Goal: Complete application form

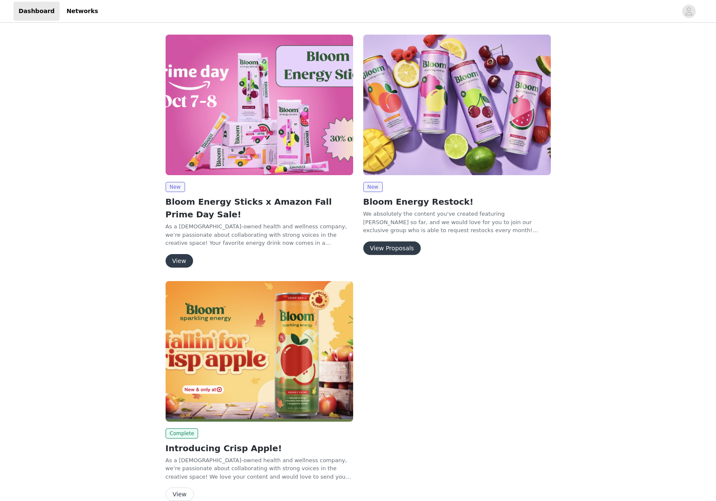
click at [176, 264] on button "View" at bounding box center [179, 261] width 27 height 14
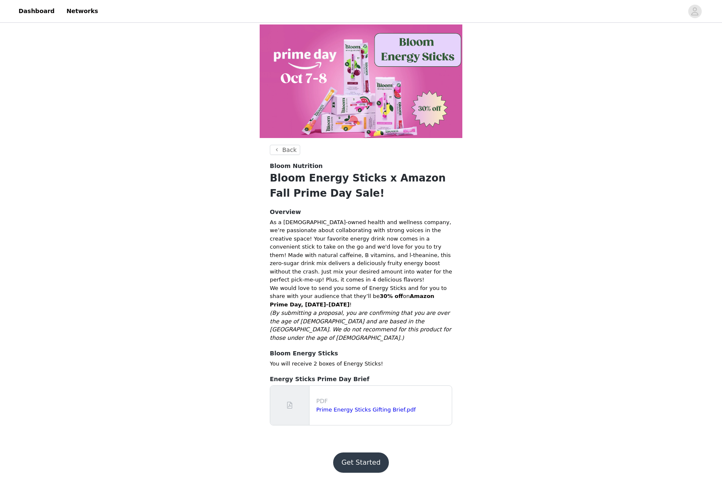
click at [356, 453] on button "Get Started" at bounding box center [361, 463] width 56 height 20
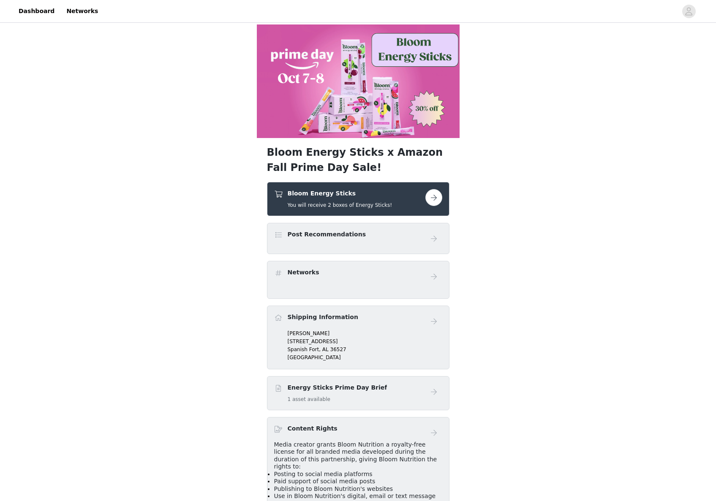
click at [429, 195] on button "button" at bounding box center [433, 197] width 17 height 17
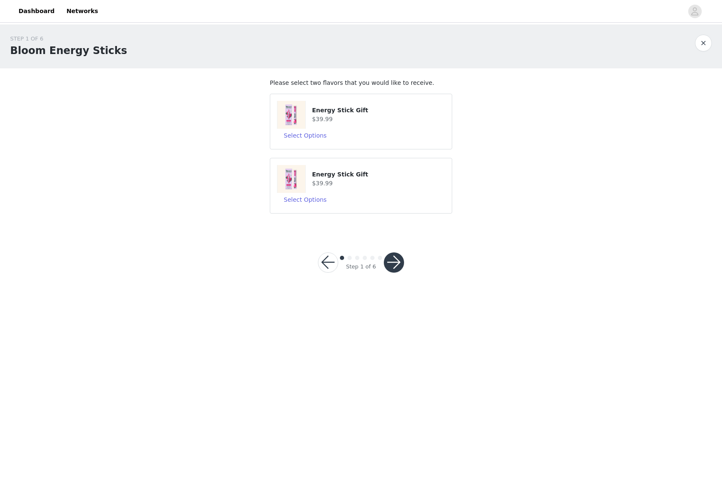
click at [401, 260] on button "button" at bounding box center [394, 263] width 20 height 20
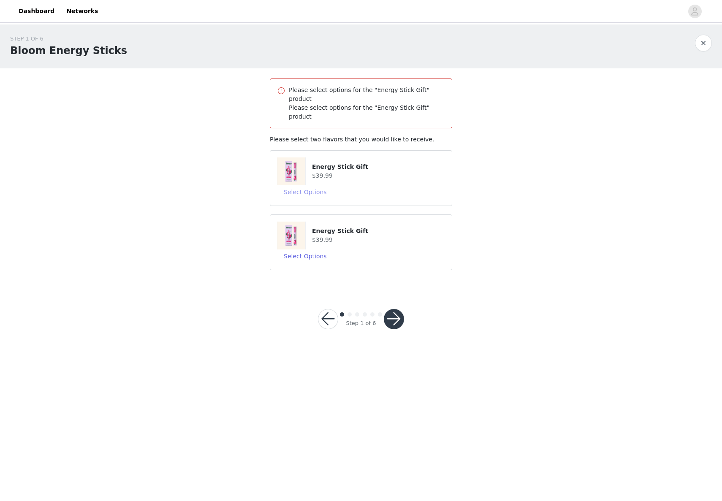
click at [308, 185] on button "Select Options" at bounding box center [305, 192] width 57 height 14
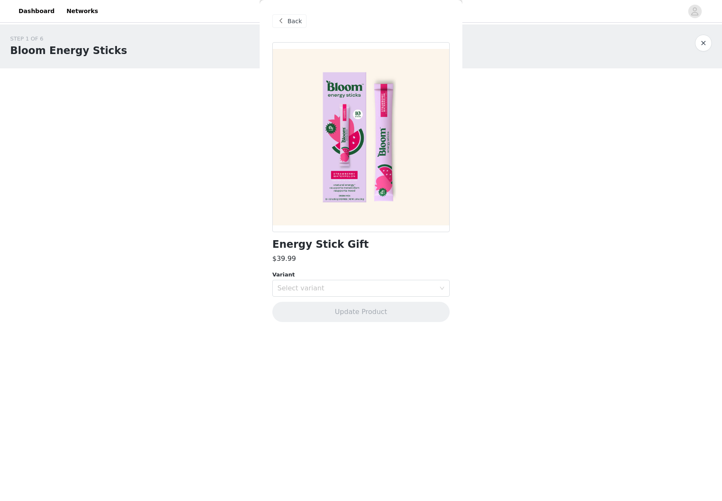
drag, startPoint x: 361, startPoint y: 282, endPoint x: 359, endPoint y: 272, distance: 10.8
click at [361, 281] on div "Select variant" at bounding box center [359, 289] width 162 height 16
click at [352, 312] on li "Strawberry Watermelon" at bounding box center [361, 307] width 177 height 14
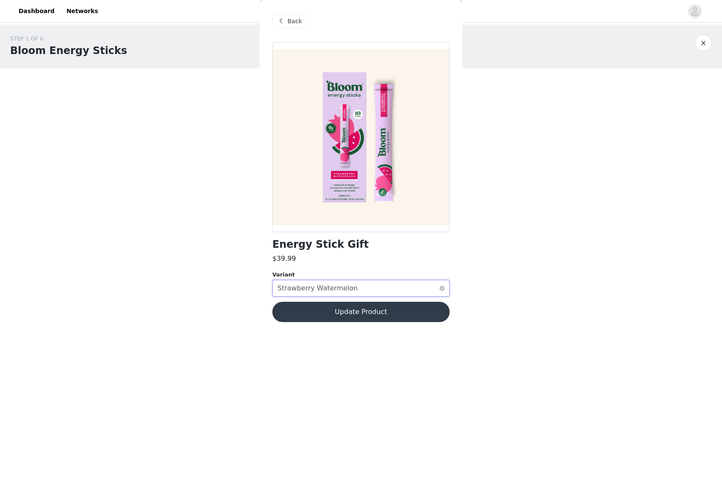
click at [385, 287] on div "Select variant Strawberry Watermelon" at bounding box center [359, 289] width 162 height 16
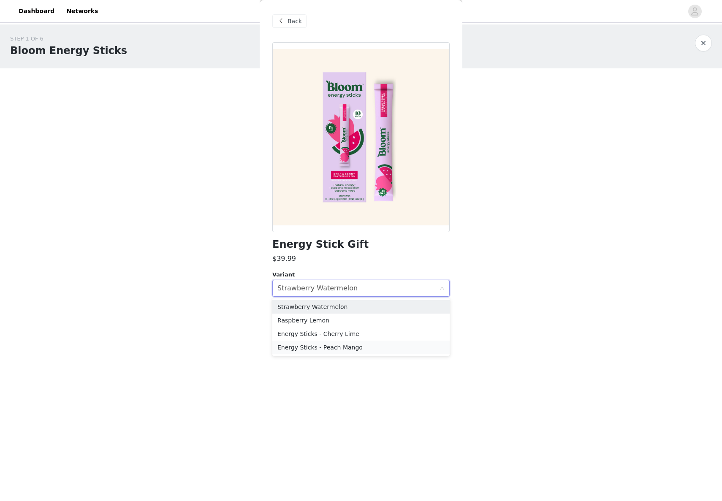
click at [340, 351] on li "Energy Sticks - Peach Mango" at bounding box center [361, 348] width 177 height 14
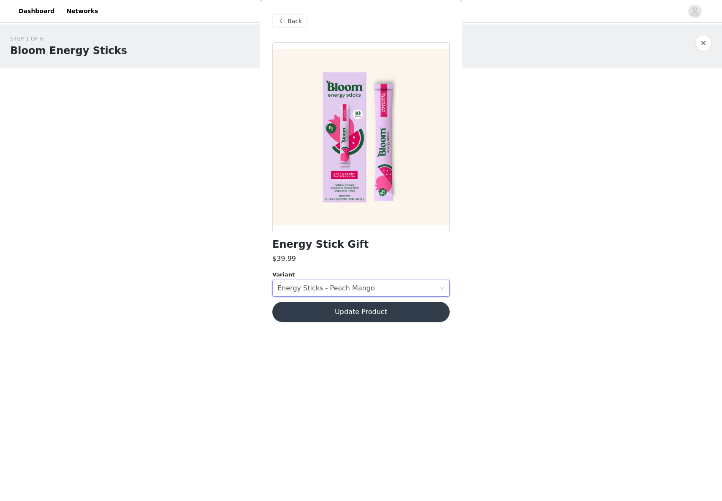
click at [361, 311] on button "Update Product" at bounding box center [361, 312] width 177 height 20
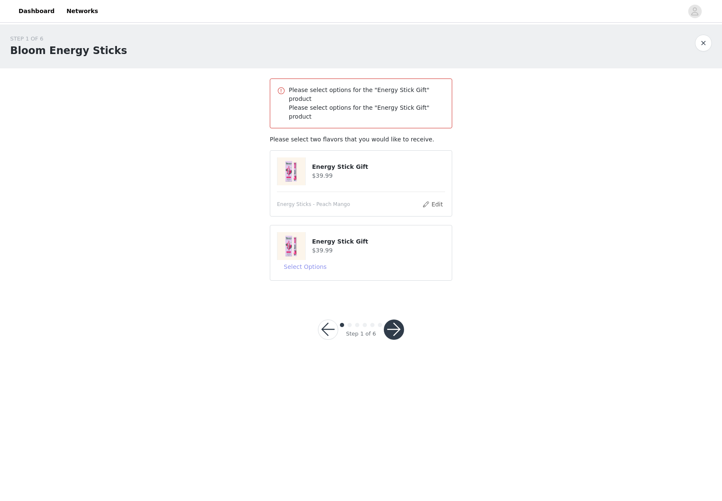
click at [313, 260] on button "Select Options" at bounding box center [305, 267] width 57 height 14
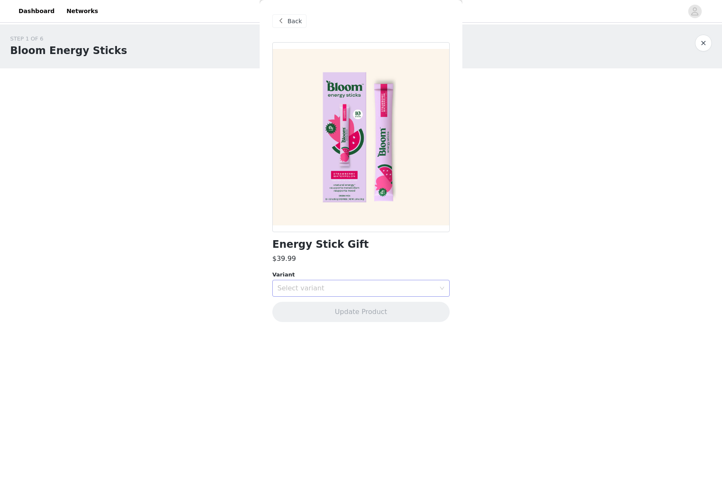
click at [338, 292] on div "Select variant" at bounding box center [357, 288] width 158 height 8
click at [352, 334] on li "Energy Sticks - Cherry Lime" at bounding box center [361, 334] width 177 height 14
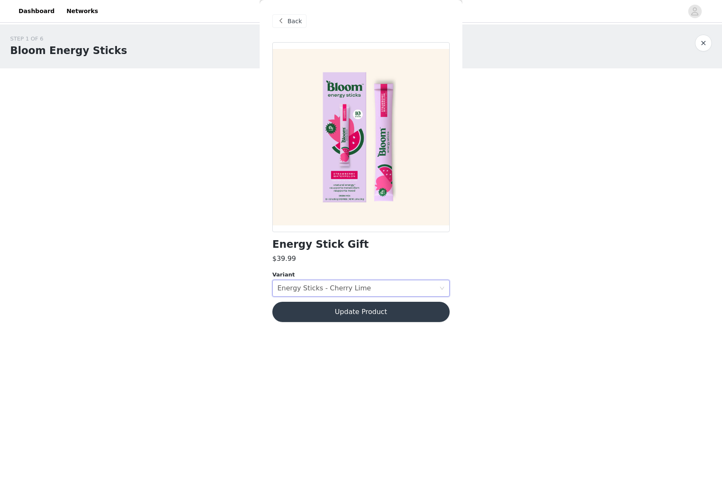
click at [371, 313] on button "Update Product" at bounding box center [361, 312] width 177 height 20
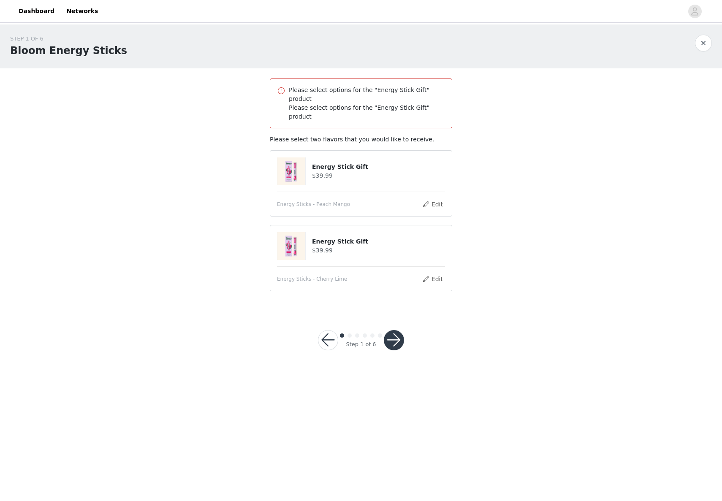
click at [390, 330] on button "button" at bounding box center [394, 340] width 20 height 20
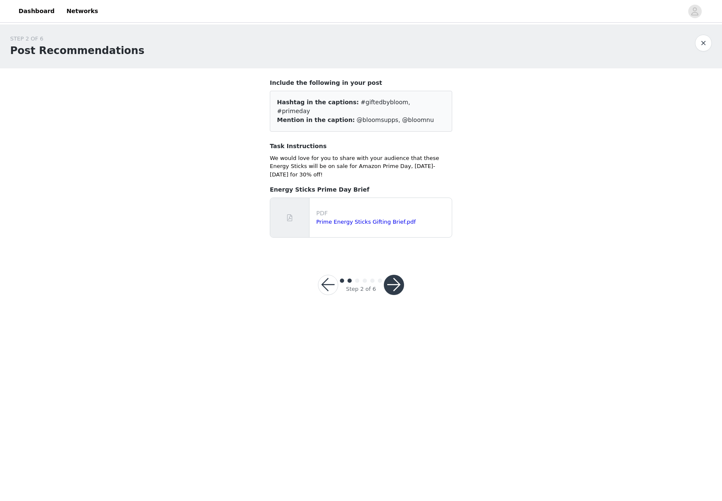
click at [397, 275] on button "button" at bounding box center [394, 285] width 20 height 20
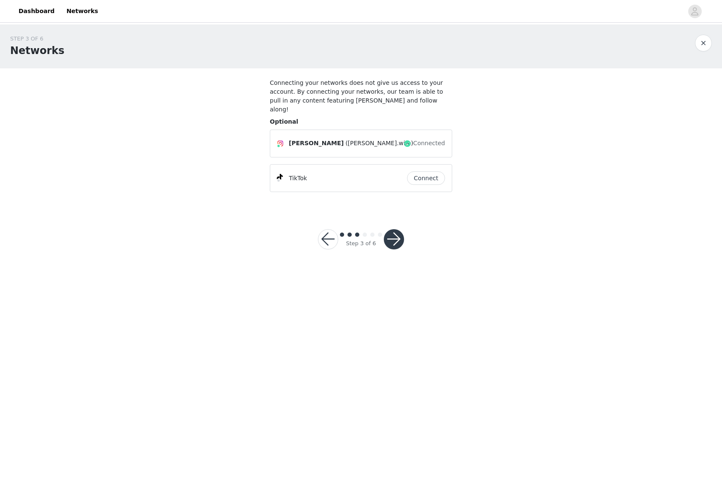
click at [399, 231] on button "button" at bounding box center [394, 239] width 20 height 20
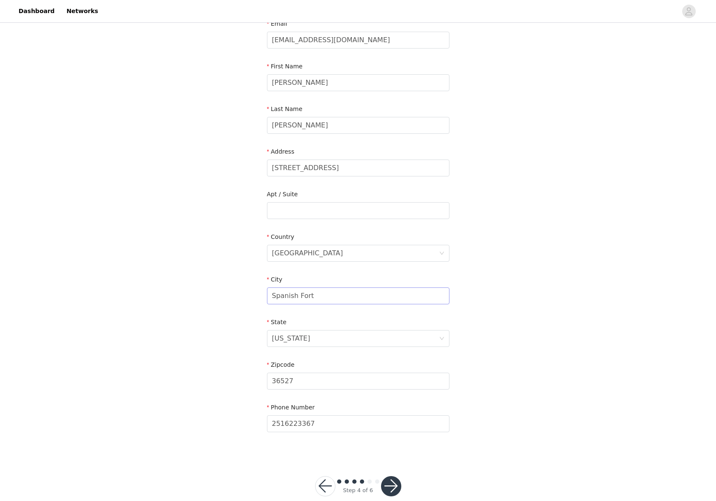
scroll to position [75, 0]
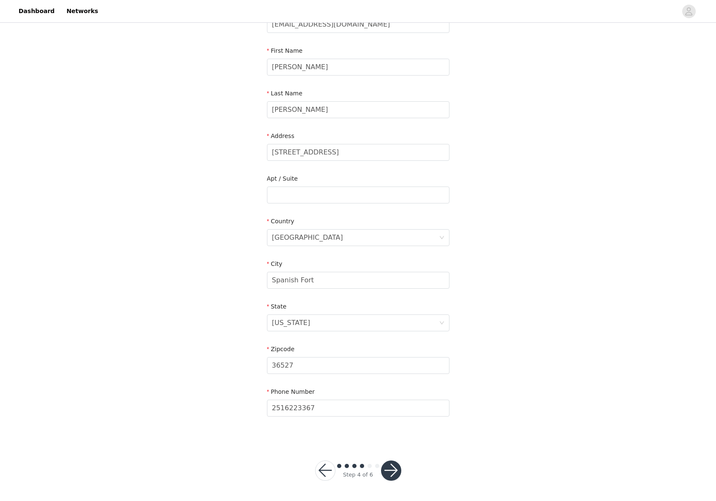
drag, startPoint x: 392, startPoint y: 464, endPoint x: 386, endPoint y: 456, distance: 10.1
click at [391, 464] on button "button" at bounding box center [391, 471] width 20 height 20
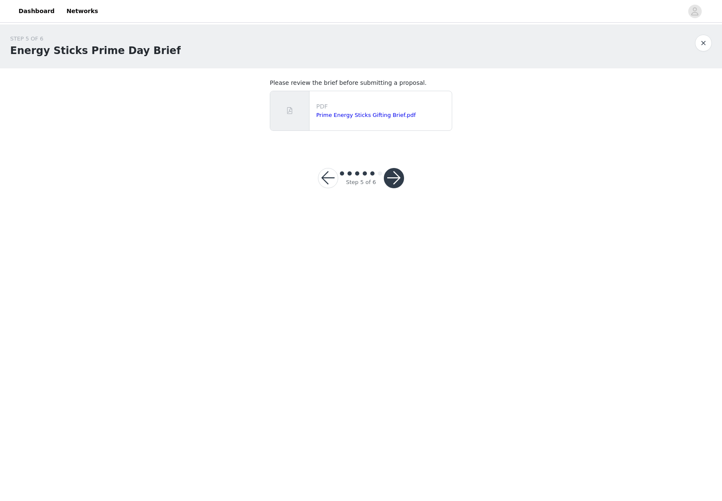
click at [396, 177] on button "button" at bounding box center [394, 178] width 20 height 20
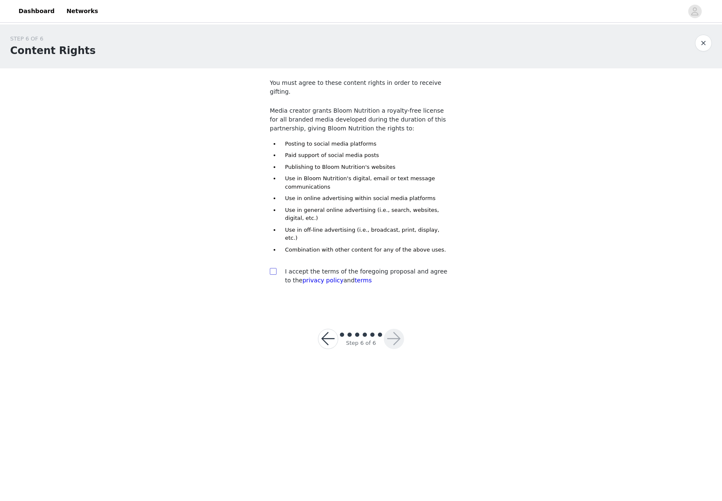
click at [274, 268] on input "checkbox" at bounding box center [273, 271] width 6 height 6
checkbox input "true"
drag, startPoint x: 390, startPoint y: 322, endPoint x: 372, endPoint y: 325, distance: 18.0
click at [390, 329] on button "button" at bounding box center [394, 339] width 20 height 20
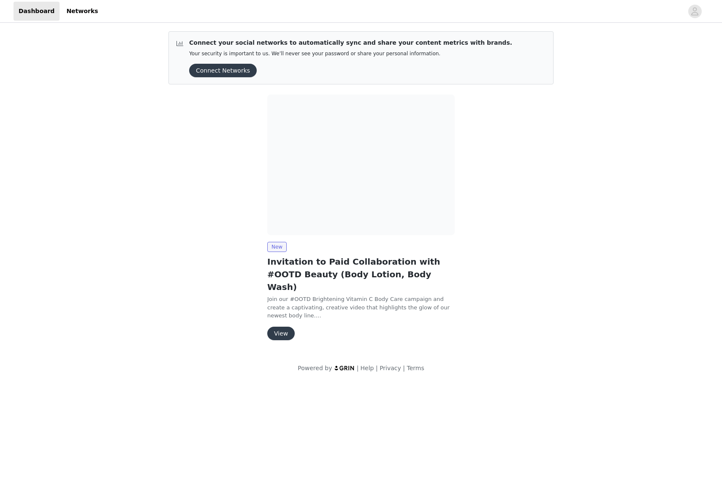
click at [280, 327] on button "View" at bounding box center [280, 334] width 27 height 14
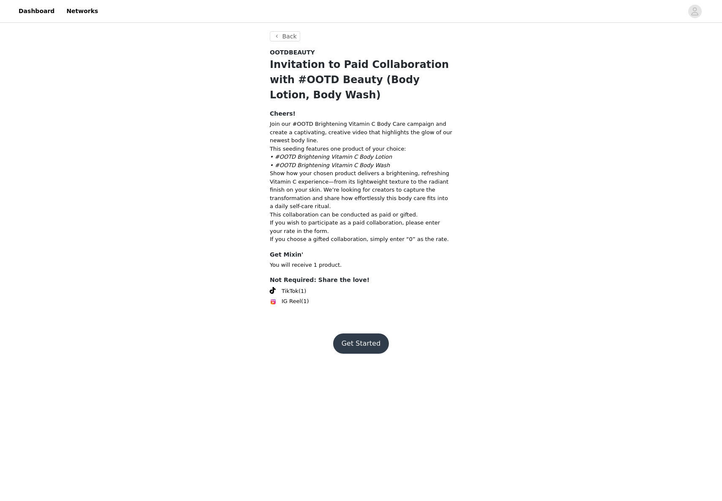
click at [358, 349] on button "Get Started" at bounding box center [361, 344] width 56 height 20
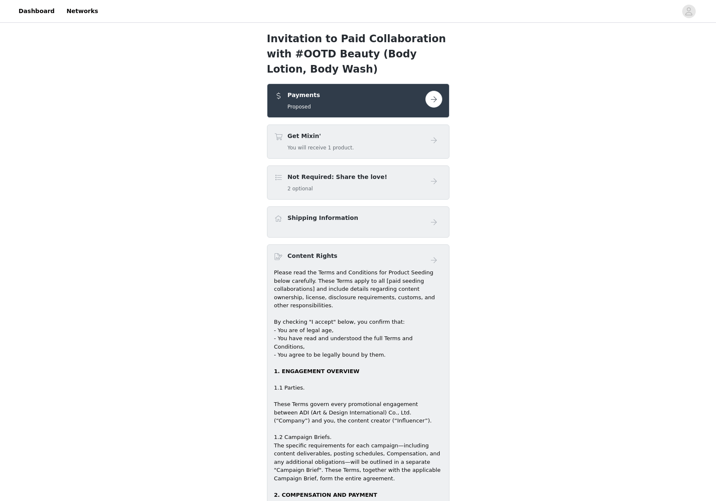
click at [435, 104] on button "button" at bounding box center [433, 99] width 17 height 17
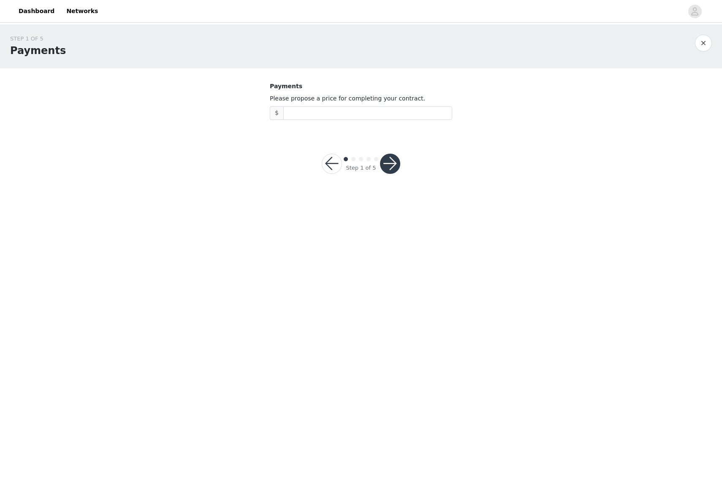
click at [330, 161] on button "button" at bounding box center [332, 164] width 20 height 20
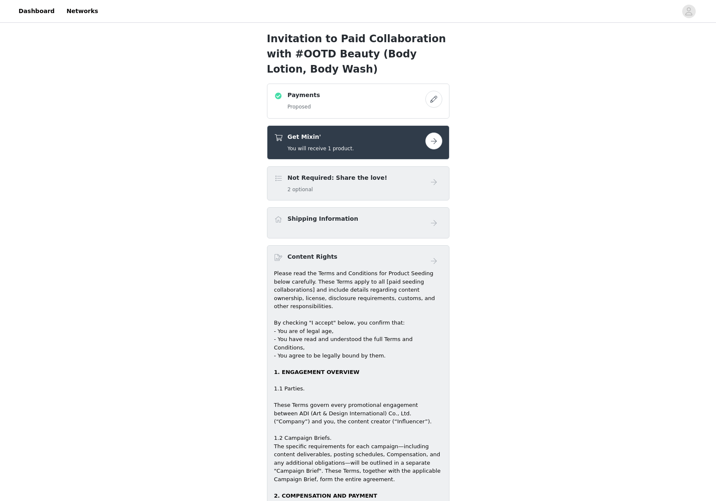
click at [429, 100] on button "button" at bounding box center [433, 99] width 17 height 17
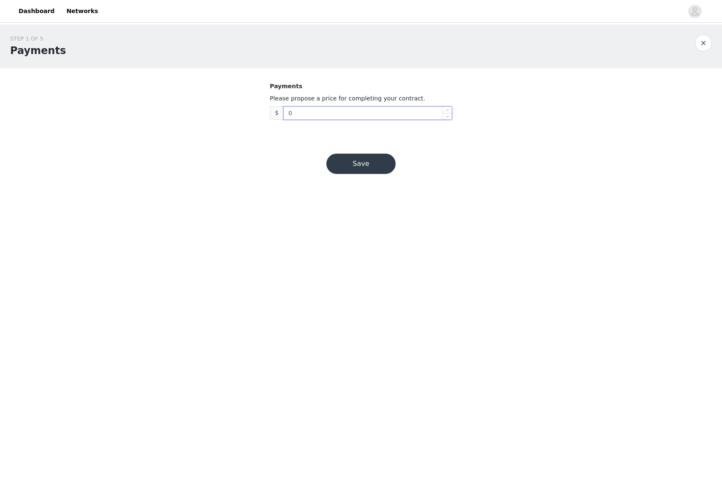
click at [387, 110] on input "0" at bounding box center [368, 113] width 168 height 13
type input "2,500"
drag, startPoint x: 370, startPoint y: 165, endPoint x: 365, endPoint y: 160, distance: 6.9
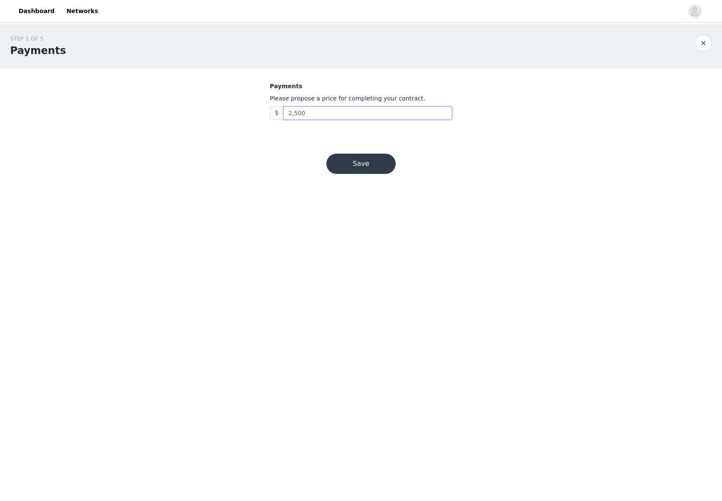
click at [370, 165] on button "Save" at bounding box center [361, 164] width 69 height 20
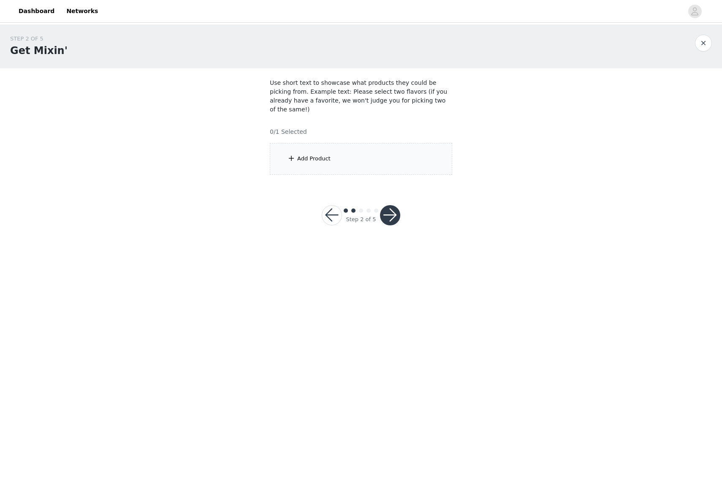
click at [381, 153] on div "Add Product" at bounding box center [361, 159] width 183 height 32
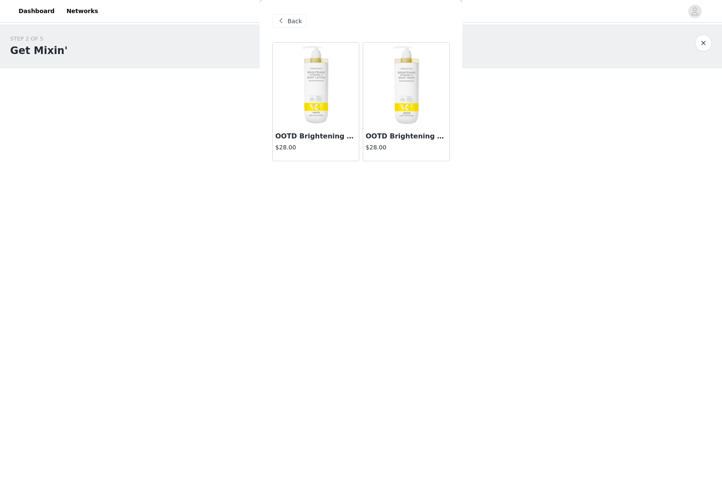
click at [409, 126] on img at bounding box center [406, 85] width 84 height 84
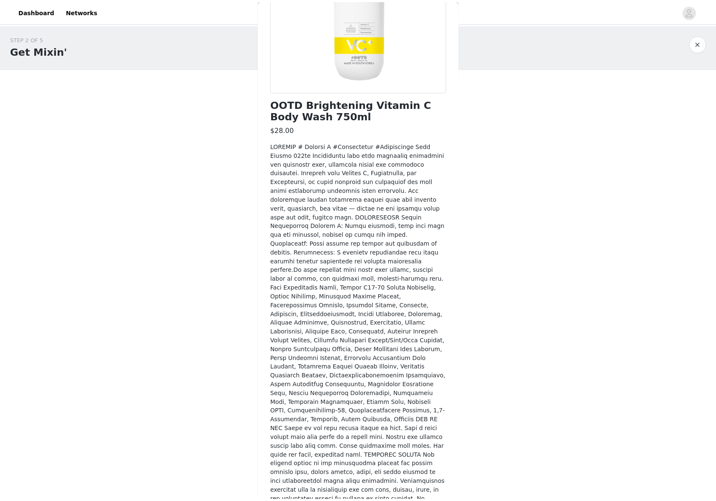
scroll to position [253, 0]
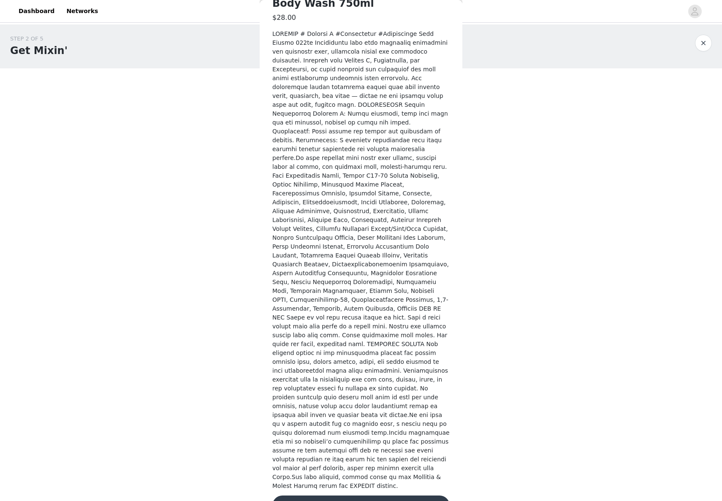
click at [369, 496] on button "Add Product" at bounding box center [361, 506] width 177 height 20
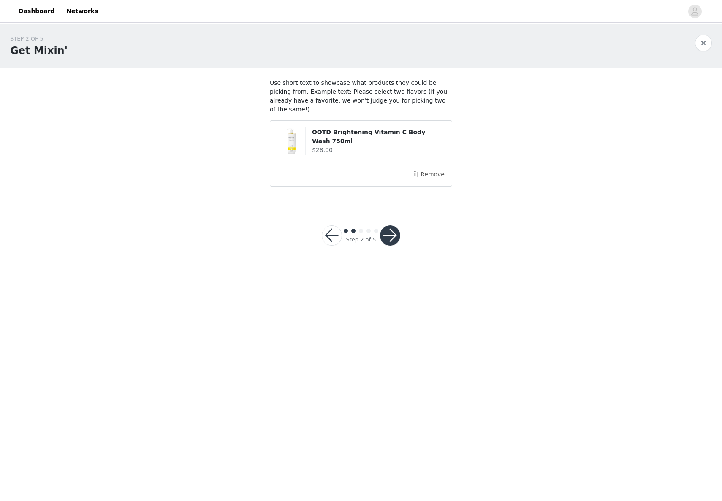
click at [391, 226] on button "button" at bounding box center [390, 236] width 20 height 20
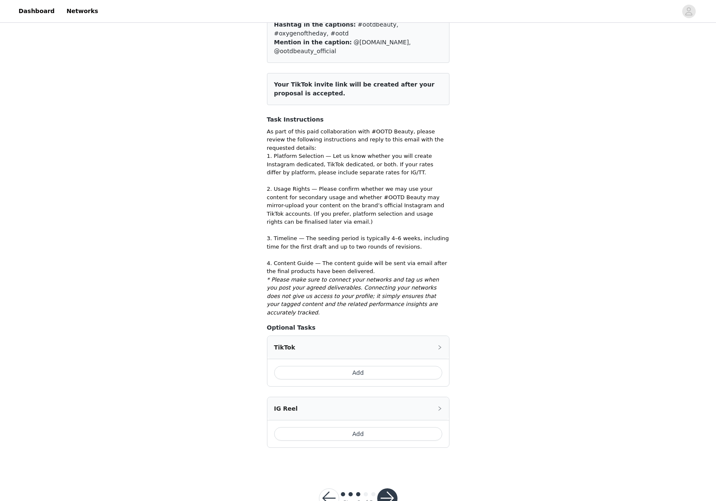
scroll to position [86, 0]
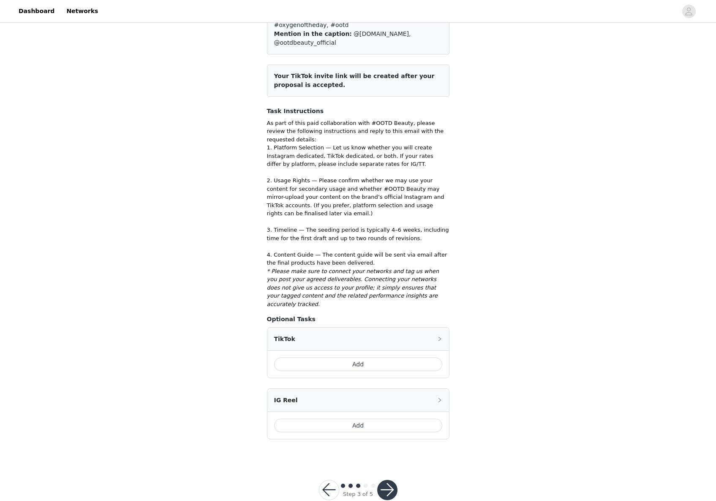
click at [360, 422] on button "Add" at bounding box center [358, 426] width 168 height 14
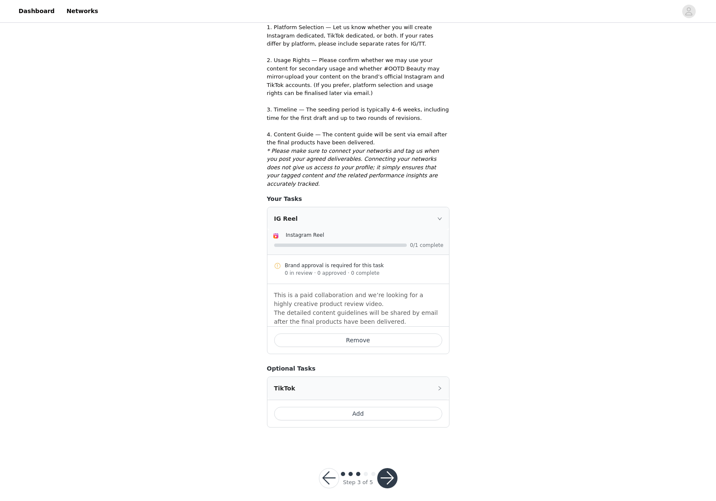
scroll to position [207, 0]
click at [385, 469] on button "button" at bounding box center [387, 478] width 20 height 20
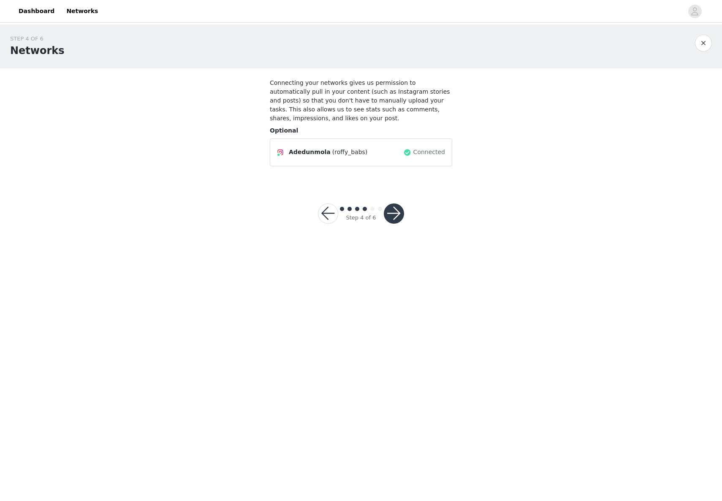
click at [393, 220] on button "button" at bounding box center [394, 214] width 20 height 20
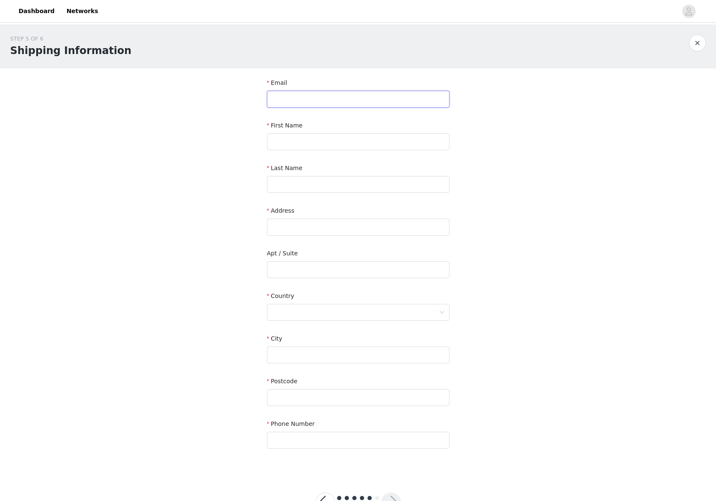
click at [375, 97] on input "text" at bounding box center [358, 99] width 183 height 17
click at [316, 98] on input "text" at bounding box center [358, 99] width 183 height 17
paste input "roffy@nichetheagency.com"
type input "roffy@nichetheagency.com"
click at [283, 143] on input "text" at bounding box center [358, 142] width 183 height 17
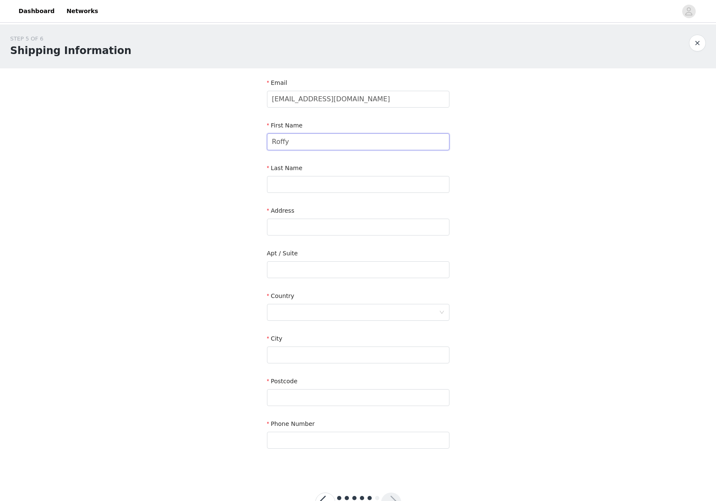
type input "Roffy"
type input "Babs"
paste input "6 Larch Ave, Suite 397"
drag, startPoint x: 340, startPoint y: 228, endPoint x: 376, endPoint y: 232, distance: 36.5
click at [377, 232] on input "6 Larch Ave, Suite 397" at bounding box center [358, 227] width 183 height 17
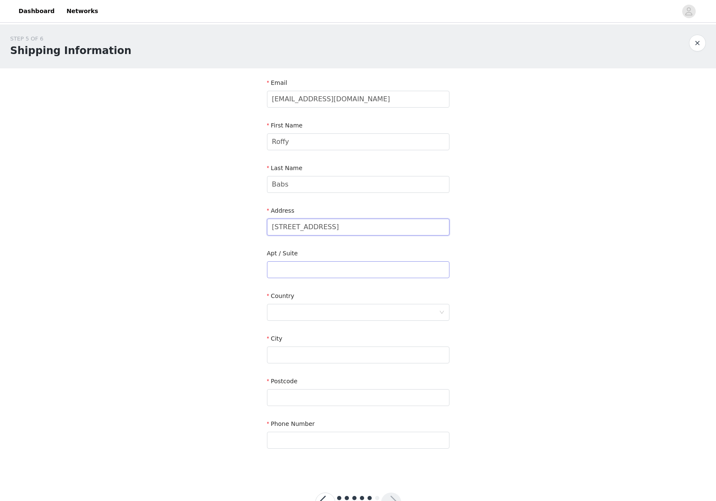
type input "6 Larch Ave,"
click at [321, 268] on input "text" at bounding box center [358, 270] width 183 height 17
paste input "Suite 397"
type input "Suite 397"
click at [288, 311] on div at bounding box center [355, 313] width 167 height 16
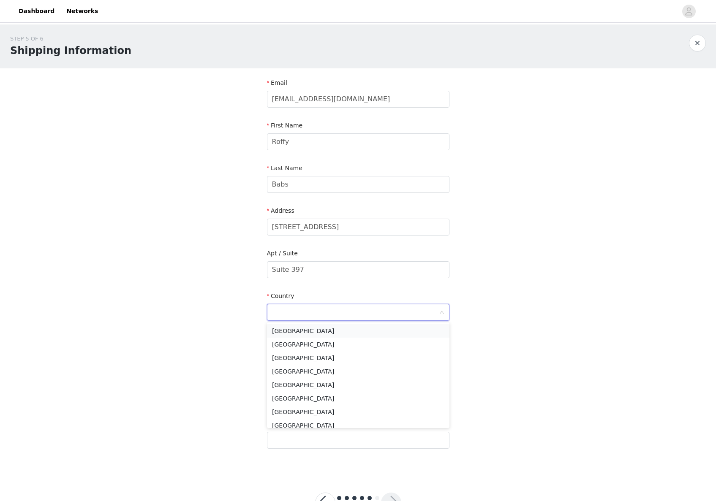
click at [300, 333] on li "[GEOGRAPHIC_DATA]" at bounding box center [358, 331] width 183 height 14
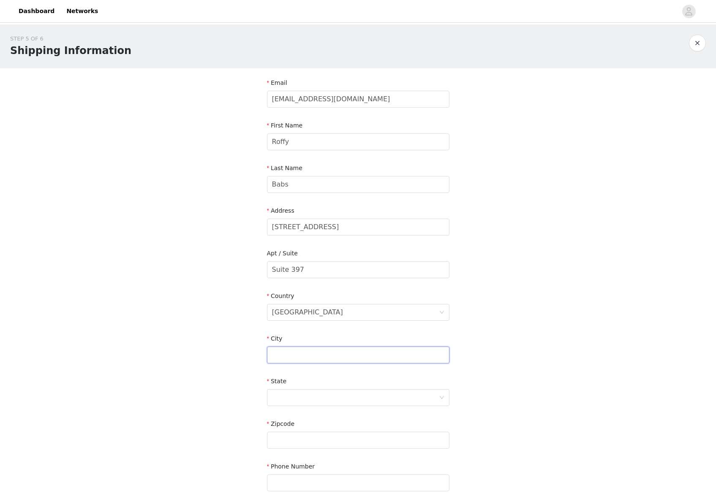
click at [285, 355] on input "text" at bounding box center [358, 355] width 183 height 17
type input "Newport"
click at [416, 396] on div at bounding box center [355, 398] width 167 height 16
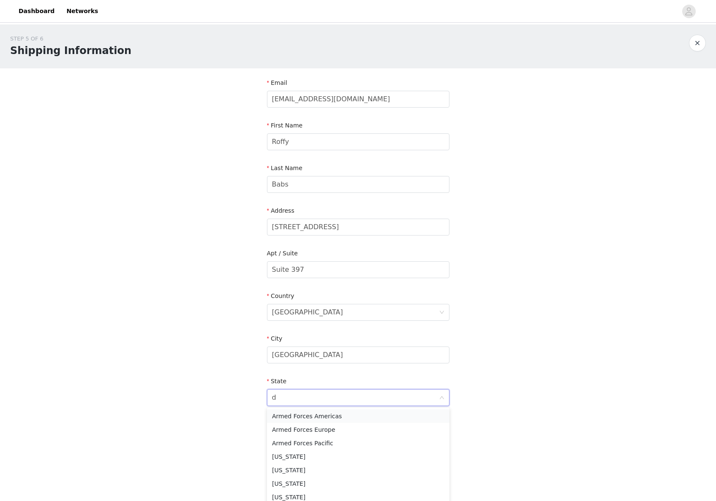
type input "de"
click at [310, 417] on li "Delaware" at bounding box center [358, 417] width 183 height 14
click at [304, 437] on input "text" at bounding box center [358, 440] width 183 height 17
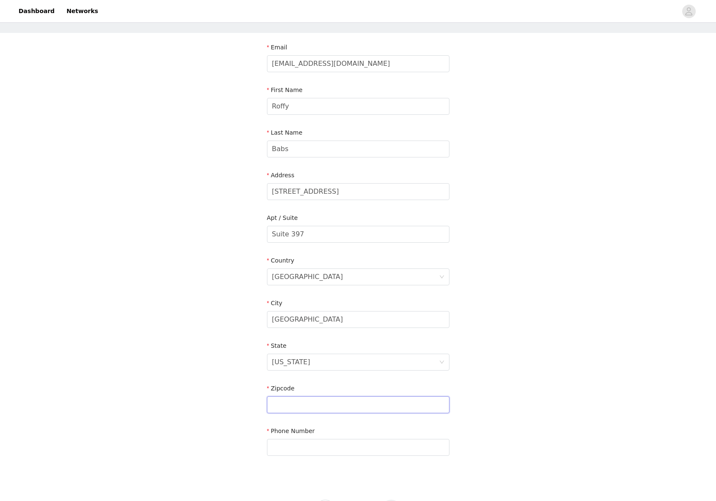
paste input "19804"
type input "19804"
click at [333, 450] on input "text" at bounding box center [358, 447] width 183 height 17
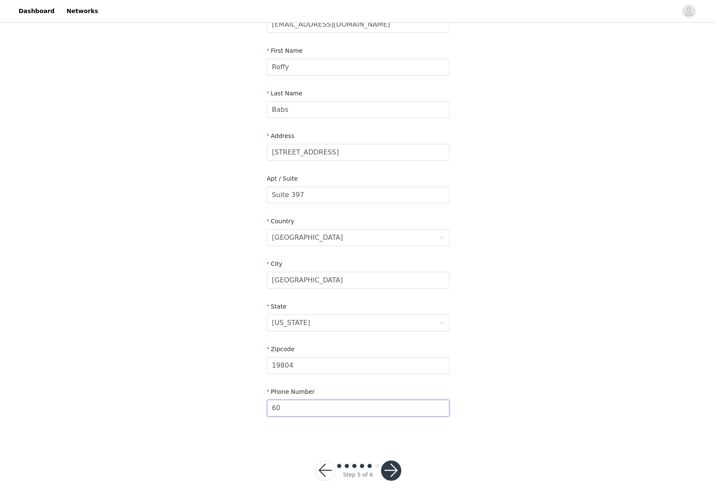
scroll to position [75, 0]
type input "6044019044"
click at [410, 475] on div "Step 5 of 6" at bounding box center [358, 471] width 106 height 41
click at [394, 473] on button "button" at bounding box center [391, 471] width 20 height 20
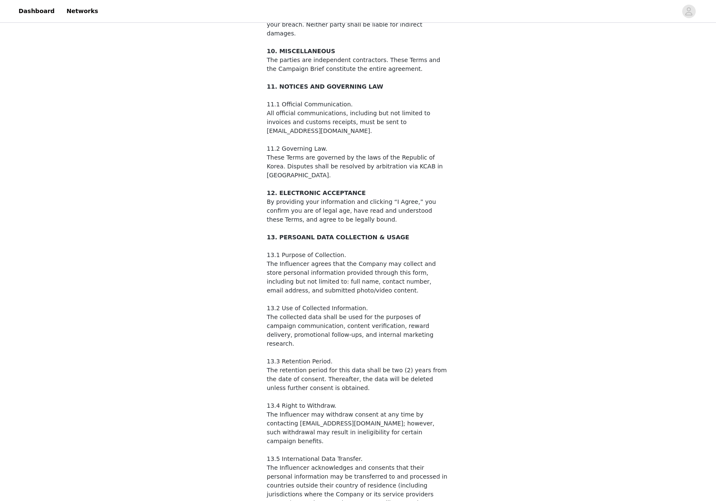
scroll to position [1185, 0]
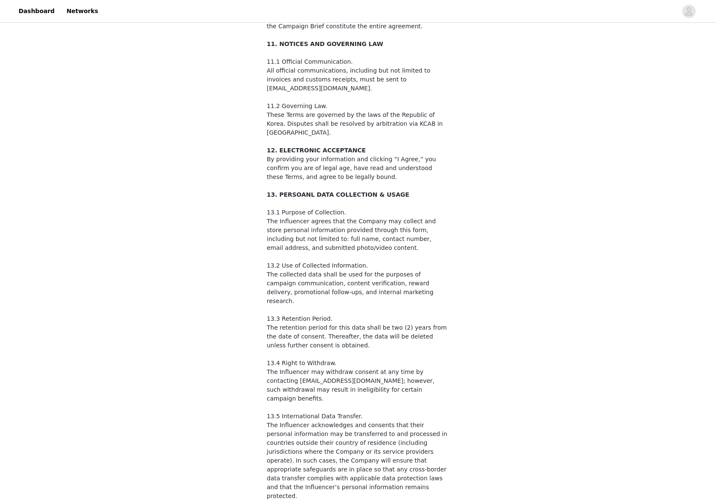
checkbox input "true"
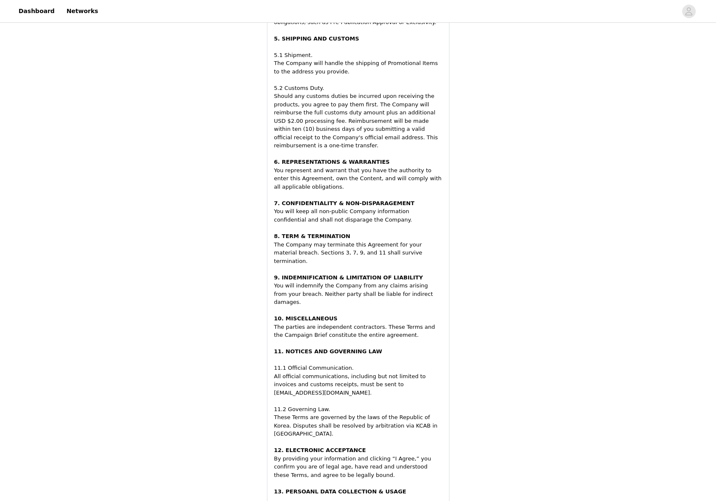
scroll to position [1399, 0]
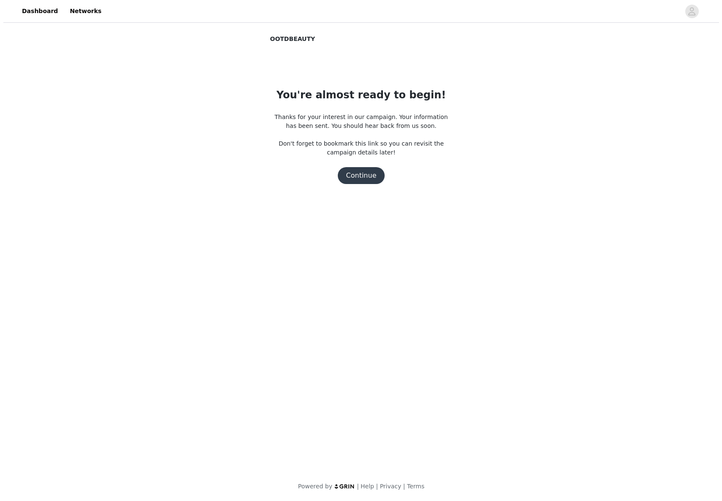
scroll to position [0, 0]
